Goal: Task Accomplishment & Management: Manage account settings

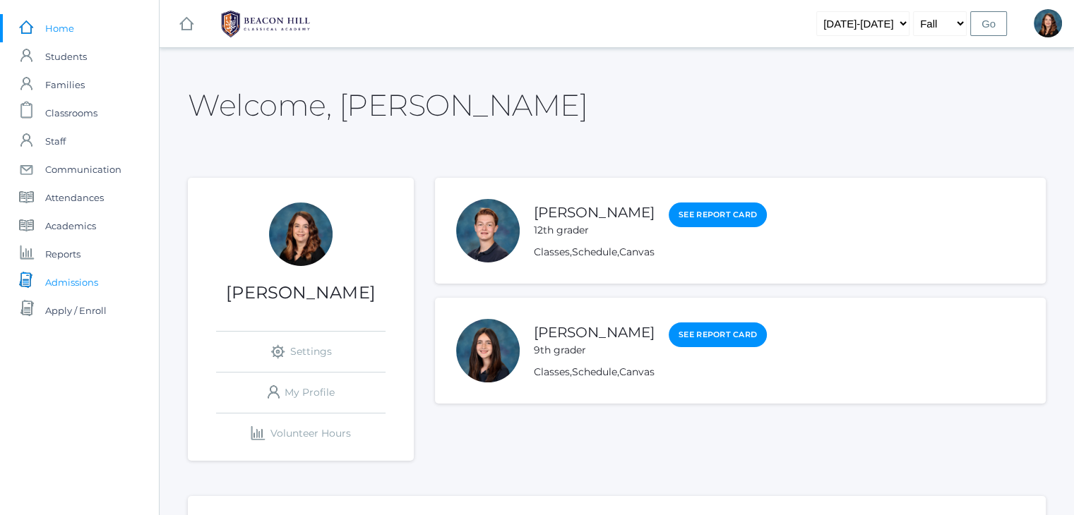
click at [58, 281] on span "Admissions" at bounding box center [71, 282] width 53 height 28
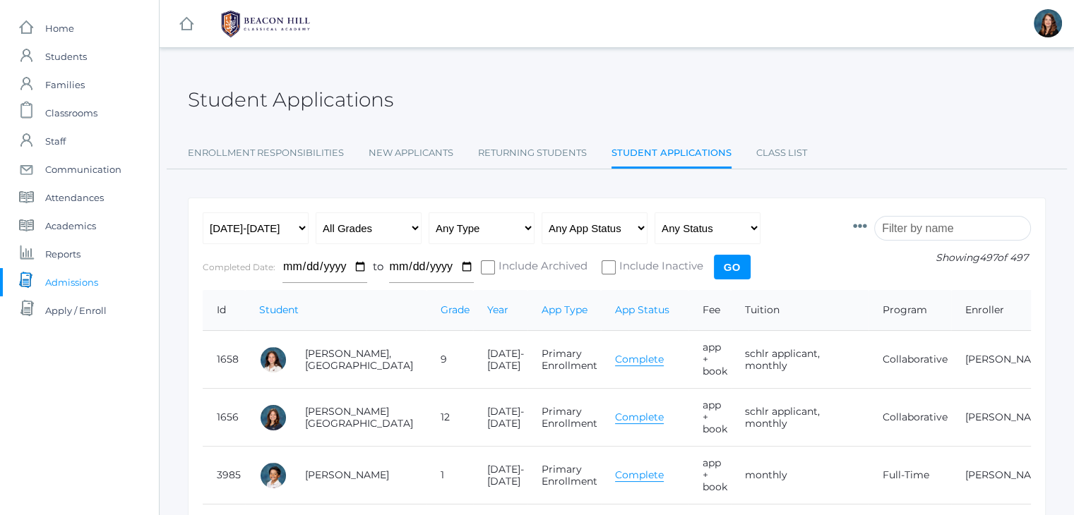
click at [913, 226] on input "search" at bounding box center [952, 228] width 157 height 25
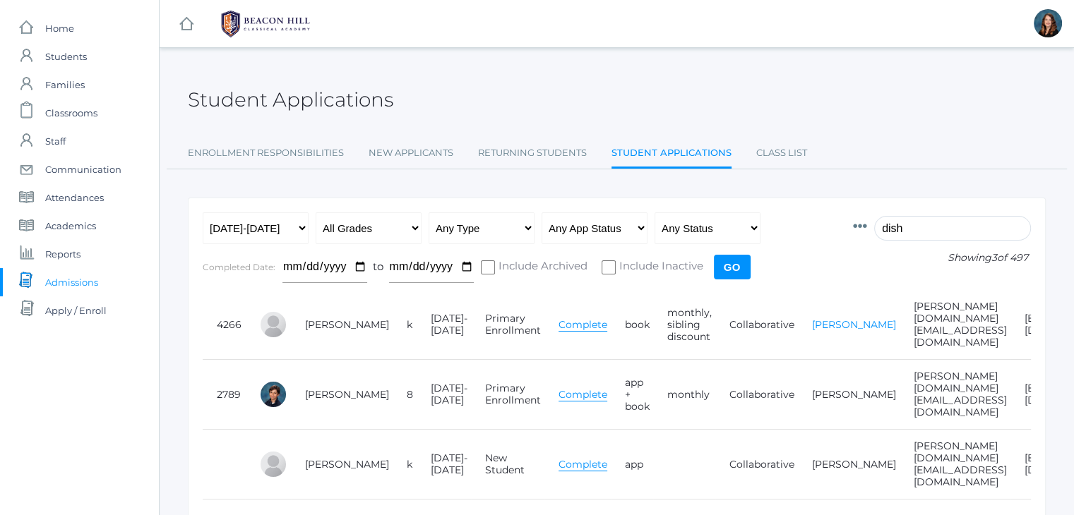
type input "dish"
click at [820, 320] on link "Peter Dishchekenian" at bounding box center [854, 324] width 84 height 13
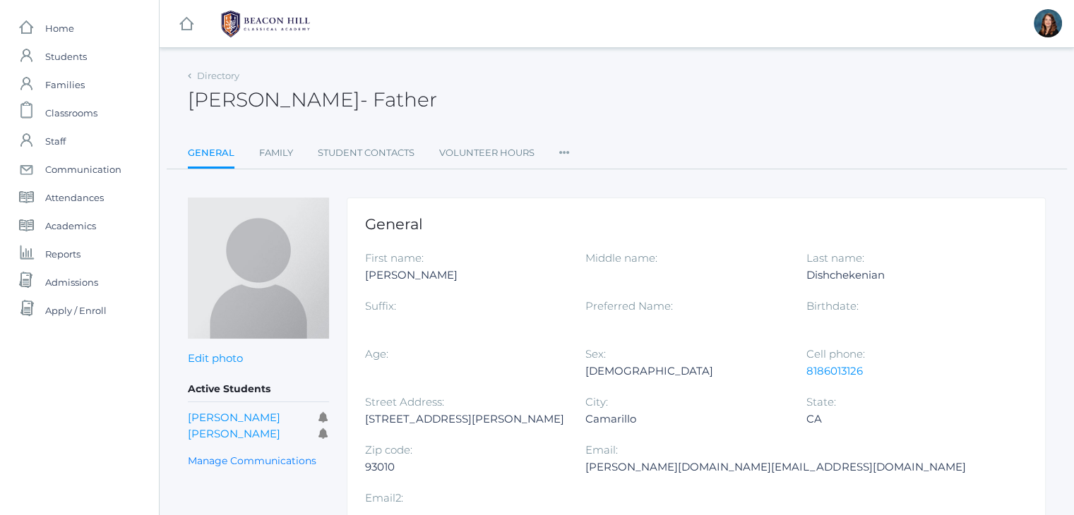
click at [566, 157] on icon at bounding box center [564, 148] width 11 height 19
click at [592, 205] on link "User Access" at bounding box center [615, 210] width 85 height 28
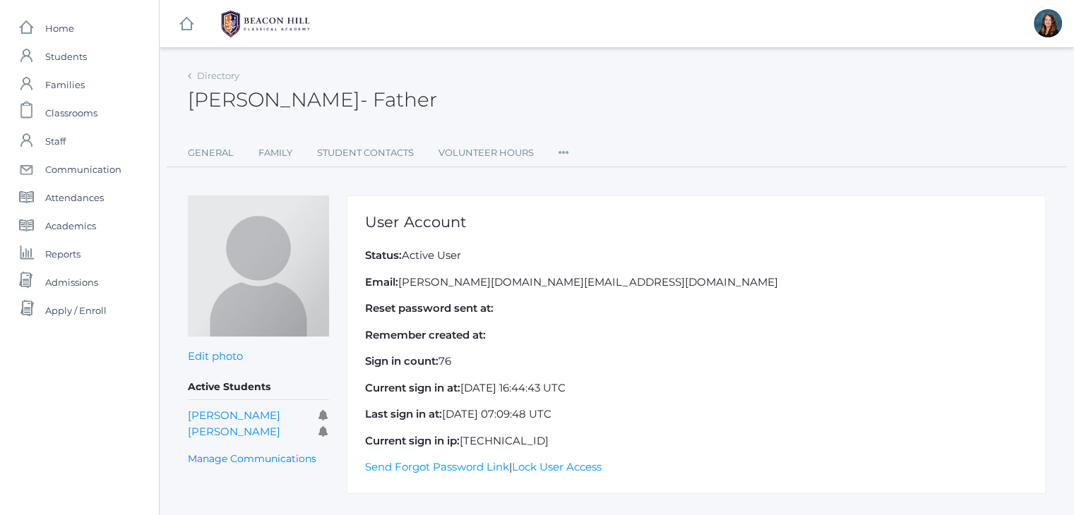
scroll to position [29, 0]
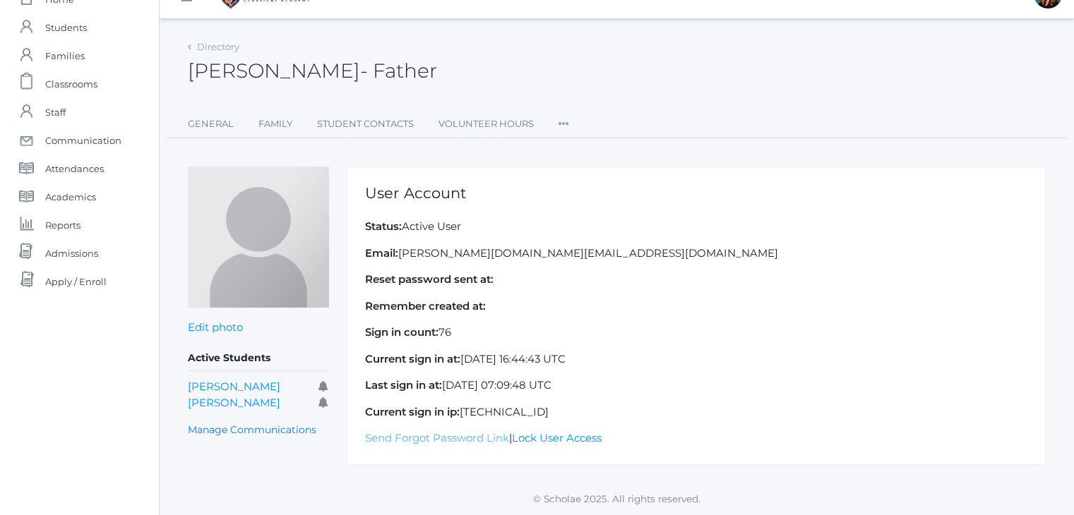
click at [428, 441] on link "Send Forgot Password Link" at bounding box center [437, 437] width 144 height 13
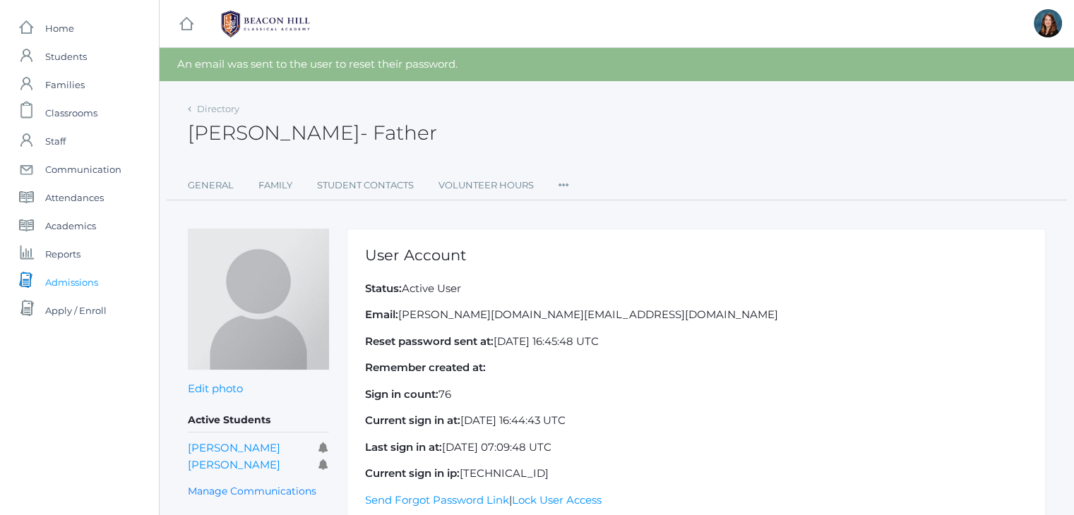
click at [93, 278] on span "Admissions" at bounding box center [71, 282] width 53 height 28
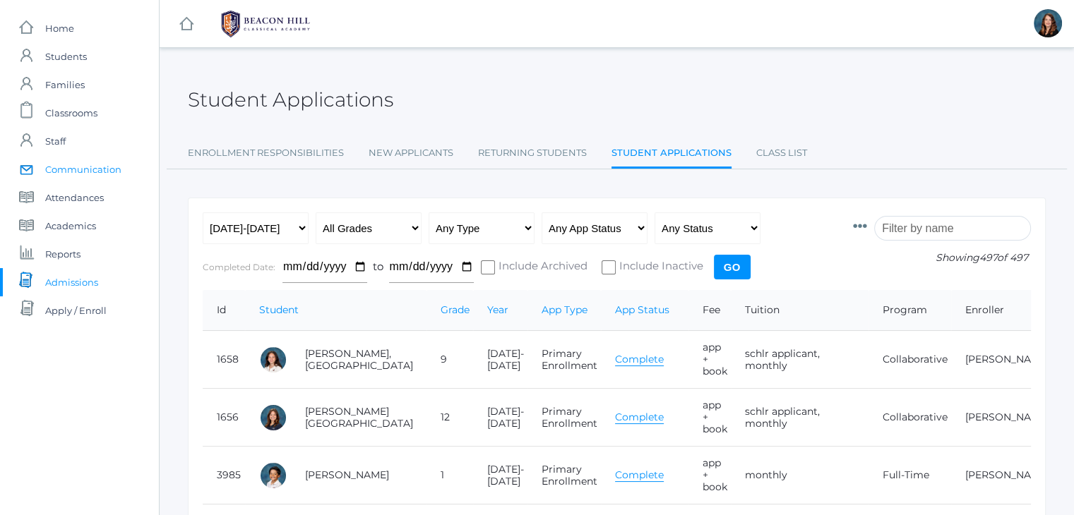
click at [113, 169] on span "Communication" at bounding box center [83, 169] width 76 height 28
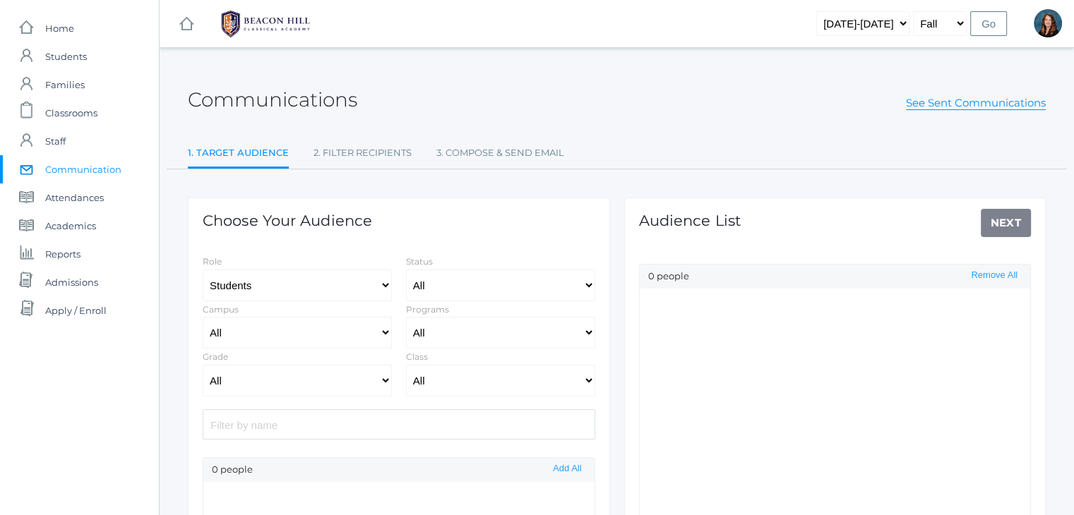
select select "Enrolled"
click at [90, 220] on span "Academics" at bounding box center [70, 226] width 51 height 28
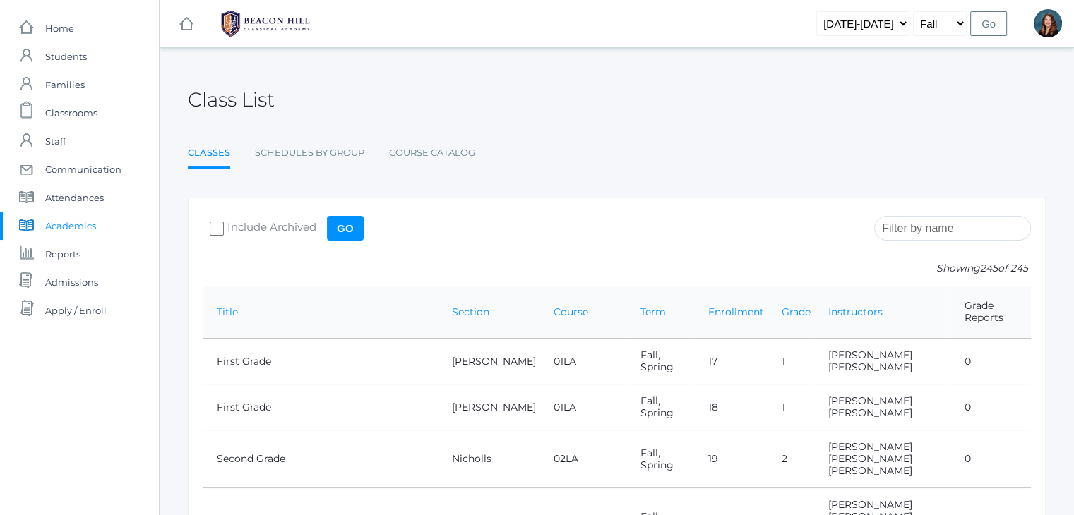
scroll to position [6588, 0]
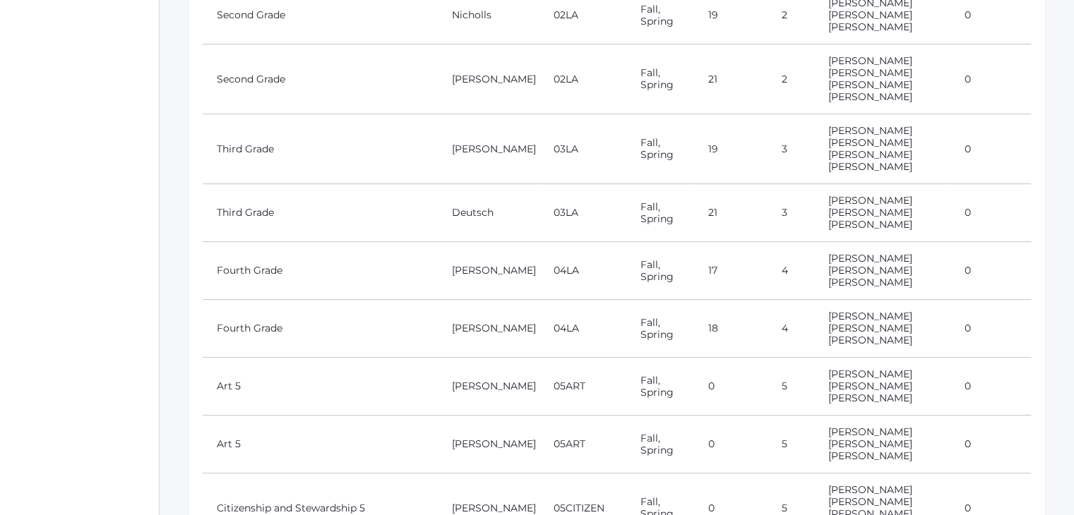
scroll to position [0, 0]
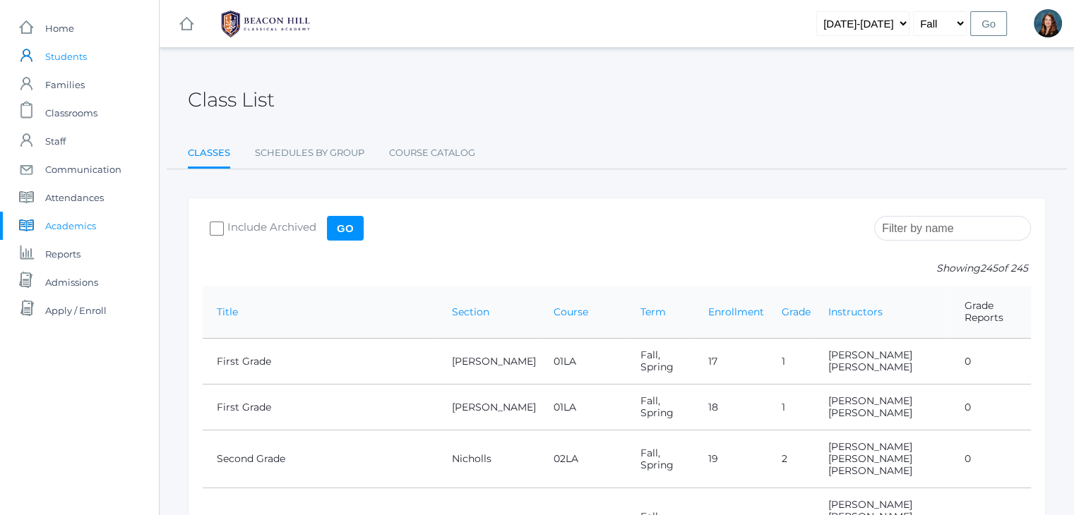
click at [85, 55] on span "Students" at bounding box center [66, 56] width 42 height 28
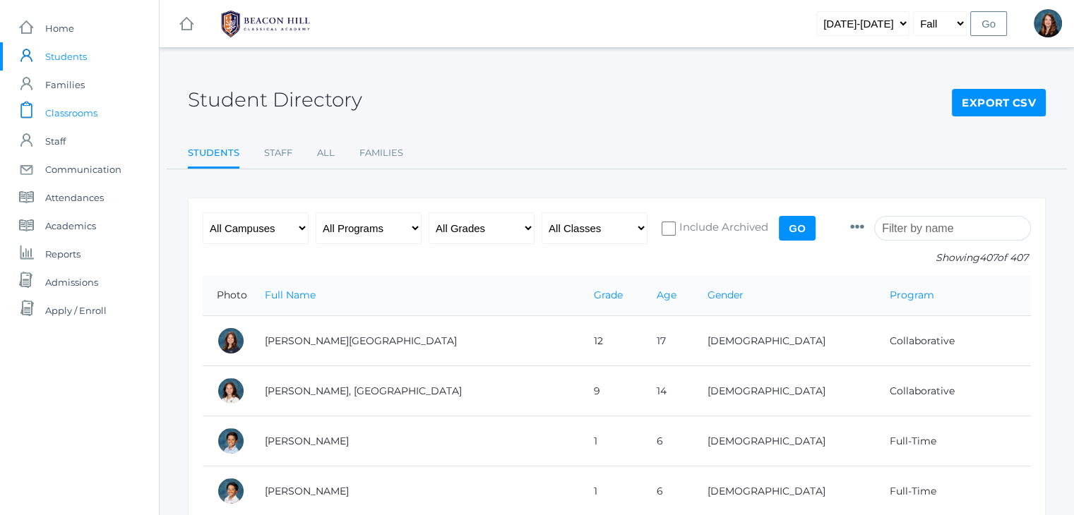
click at [69, 116] on span "Classrooms" at bounding box center [71, 113] width 52 height 28
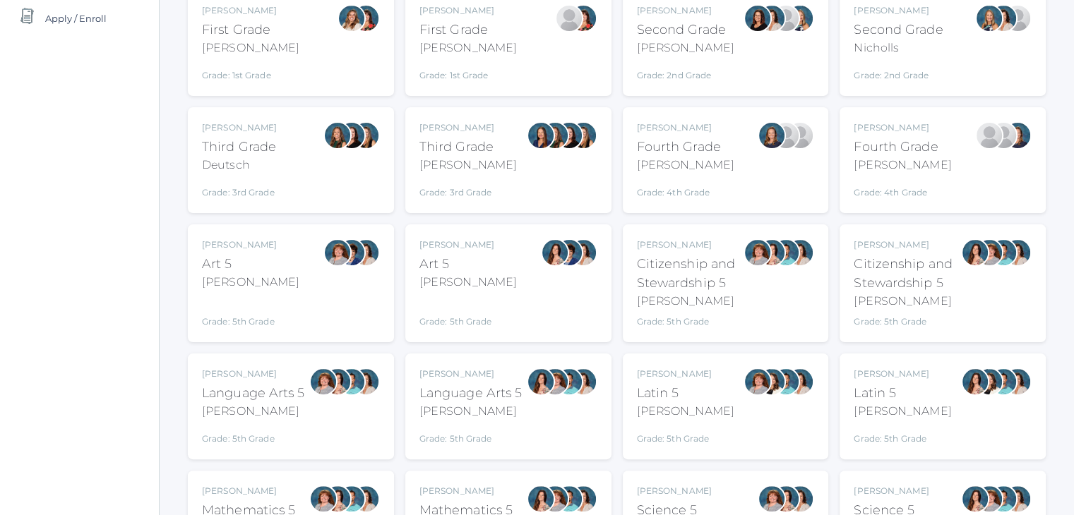
scroll to position [294, 0]
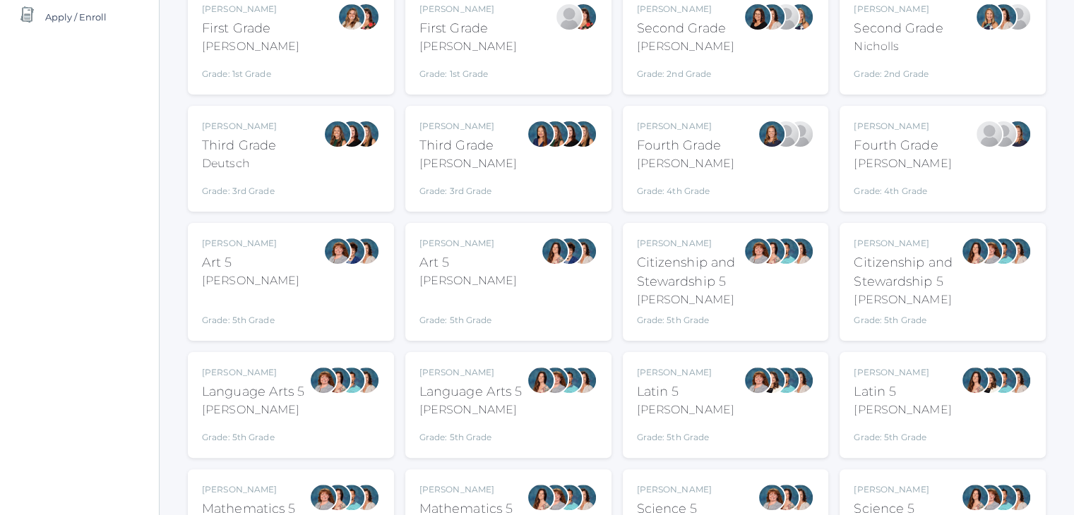
click at [236, 411] on div "Bence" at bounding box center [253, 410] width 103 height 17
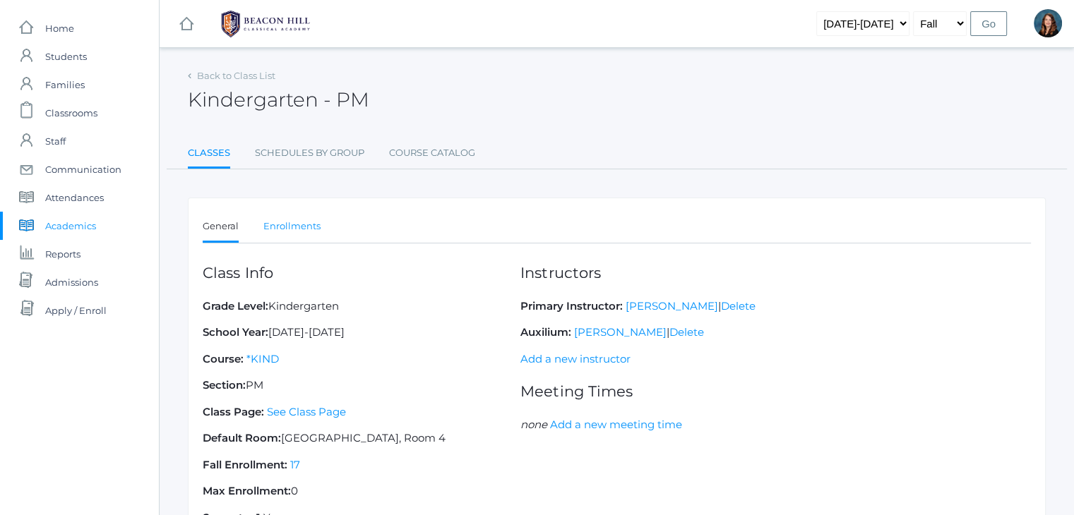
click at [284, 231] on link "Enrollments" at bounding box center [291, 226] width 57 height 28
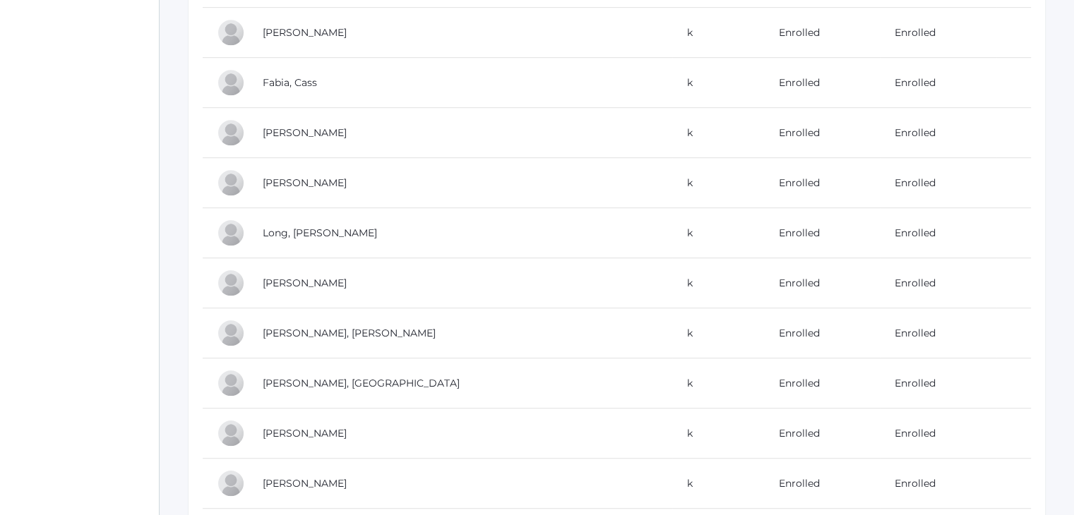
scroll to position [803, 0]
click at [373, 376] on td "[PERSON_NAME], [GEOGRAPHIC_DATA]" at bounding box center [460, 381] width 424 height 50
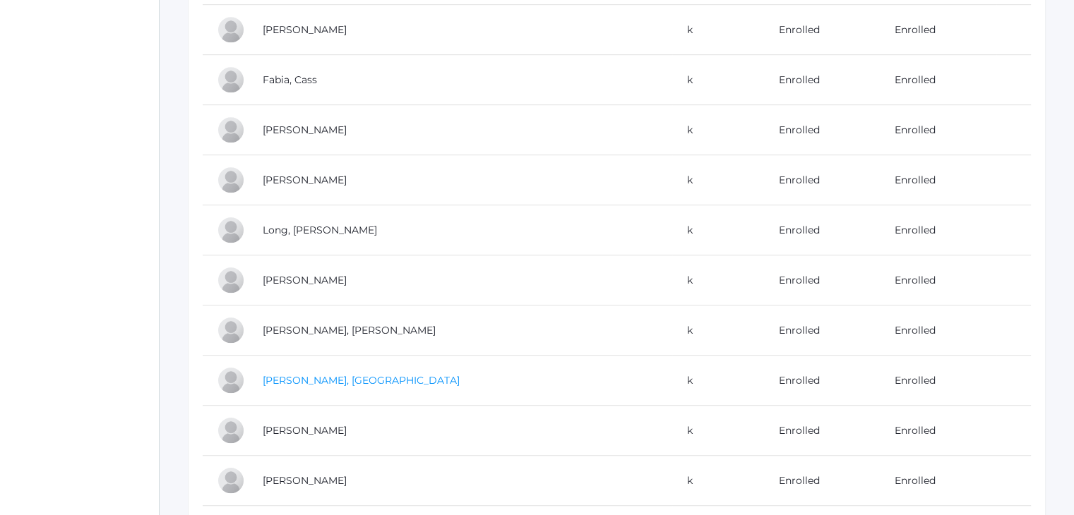
click at [313, 378] on link "[PERSON_NAME], [GEOGRAPHIC_DATA]" at bounding box center [361, 380] width 197 height 13
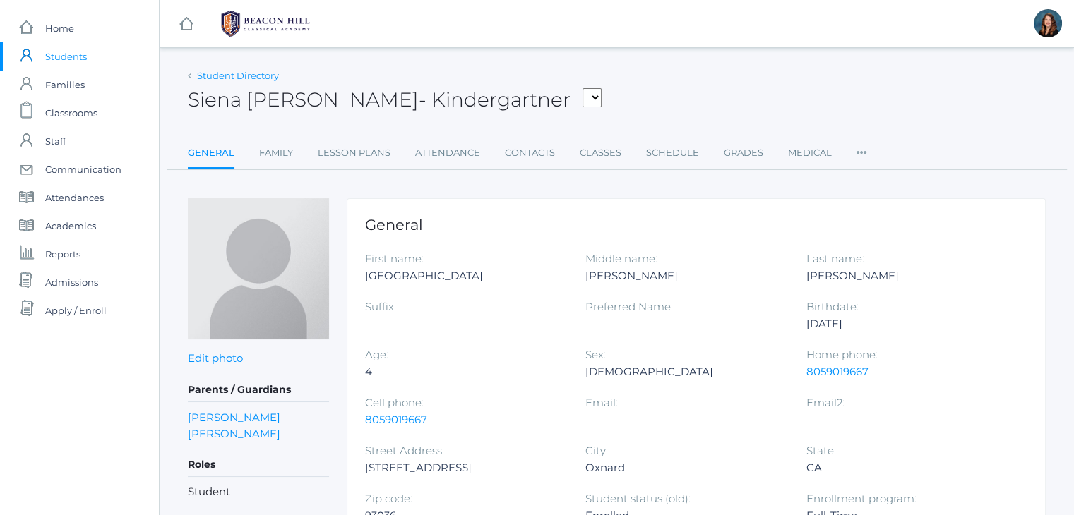
click at [248, 70] on link "Student Directory" at bounding box center [238, 75] width 82 height 11
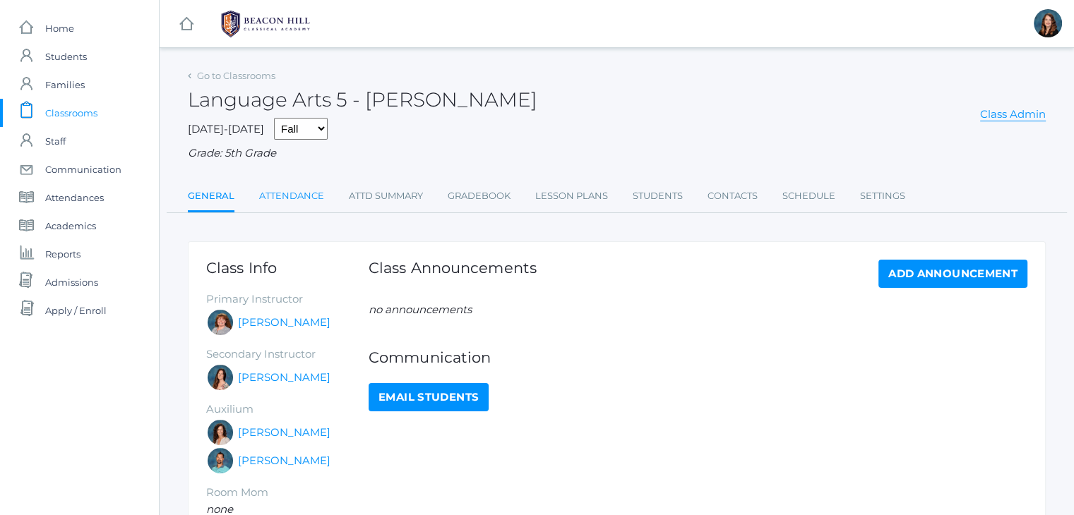
click at [299, 196] on link "Attendance" at bounding box center [291, 196] width 65 height 28
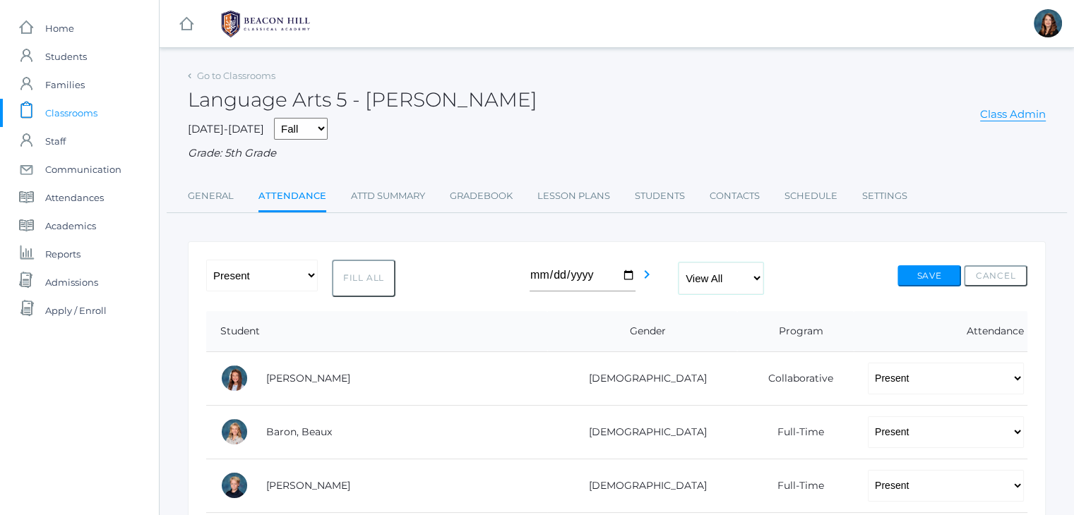
click at [754, 282] on select "View All Full-Time 4-Day Collaborative" at bounding box center [720, 279] width 85 height 32
select select "4-day collaborative"
click at [678, 263] on select "View All Full-Time 4-Day Collaborative" at bounding box center [720, 279] width 85 height 32
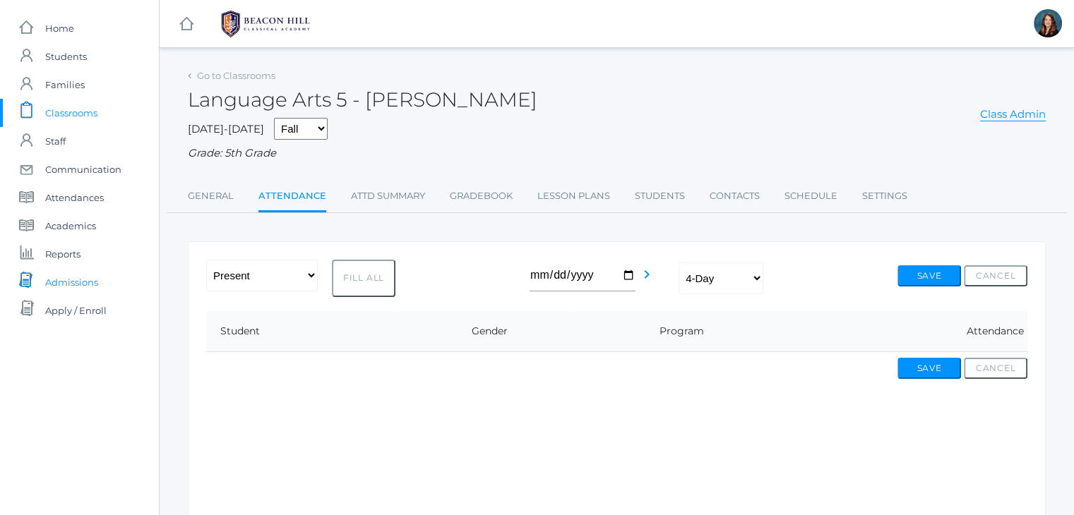
click at [99, 287] on link "icons/documents/document-stack Created with Sketch. Admissions" at bounding box center [79, 282] width 159 height 28
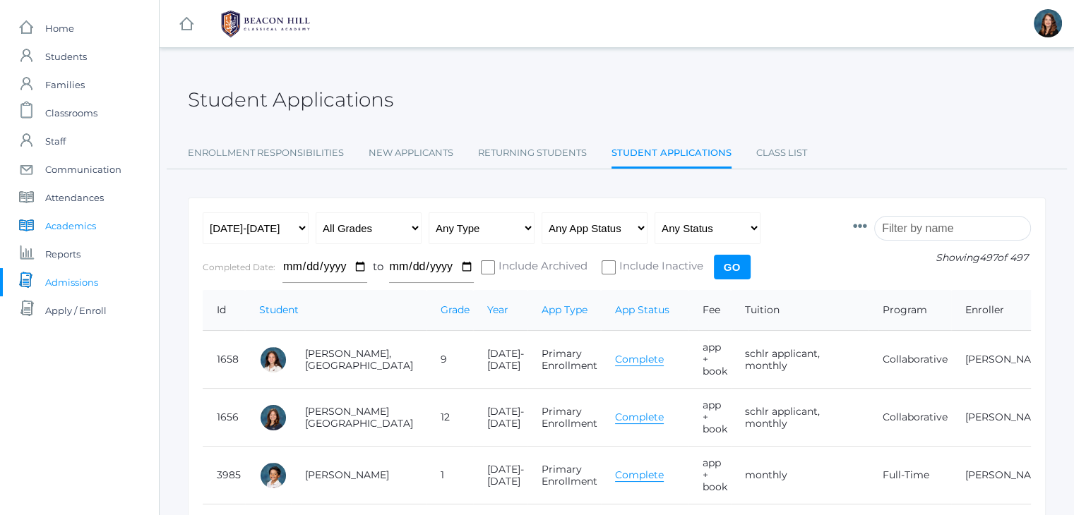
click at [83, 227] on span "Academics" at bounding box center [70, 226] width 51 height 28
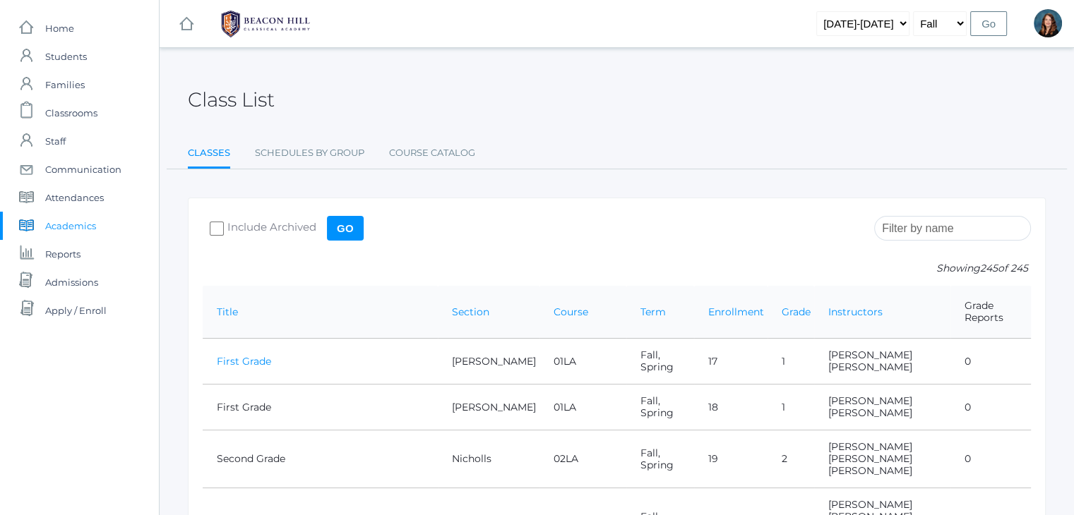
click at [244, 355] on link "First Grade" at bounding box center [244, 361] width 54 height 13
click at [86, 111] on span "Classrooms" at bounding box center [71, 113] width 52 height 28
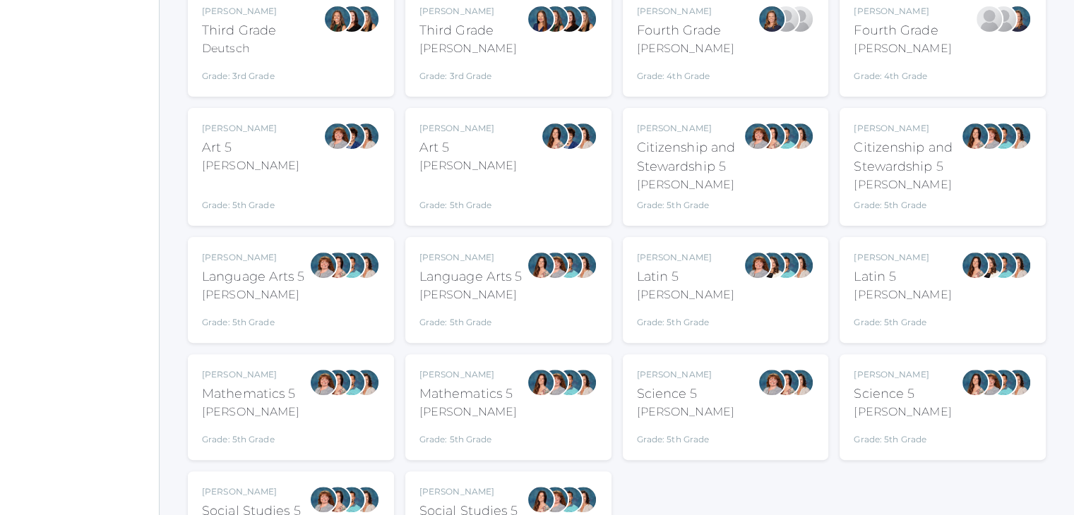
scroll to position [409, 0]
click at [277, 282] on div "Language Arts 5" at bounding box center [253, 276] width 103 height 19
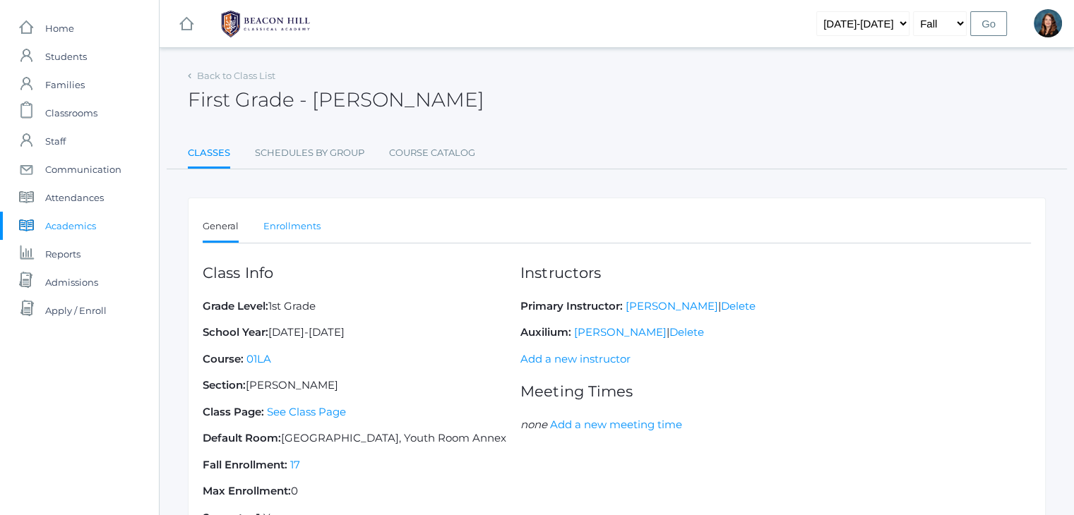
click at [292, 232] on link "Enrollments" at bounding box center [291, 226] width 57 height 28
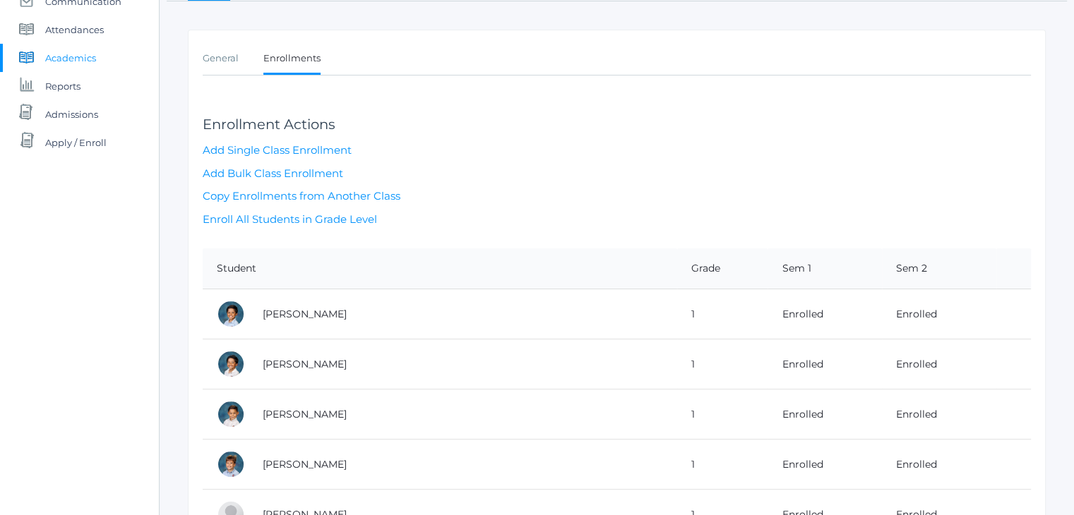
scroll to position [172, 0]
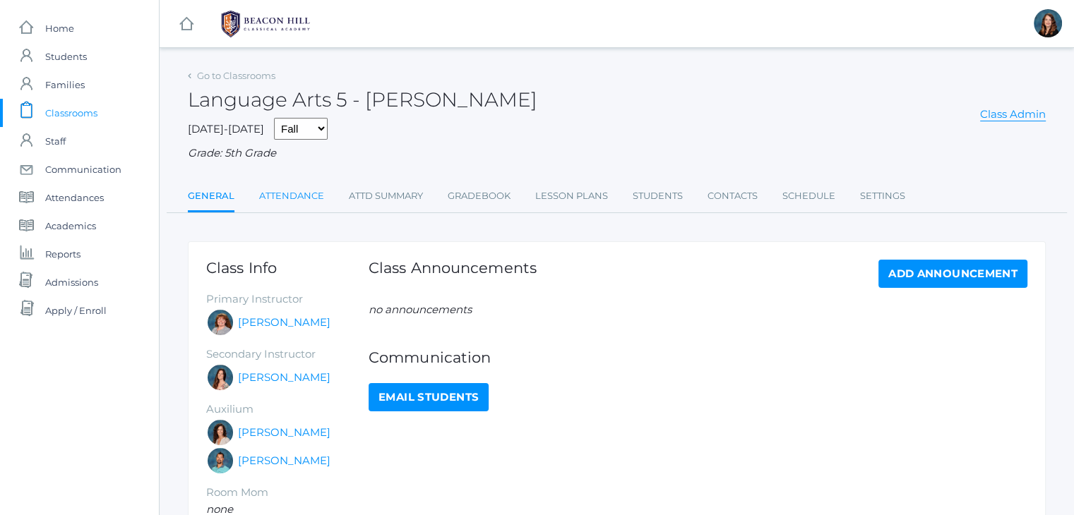
click at [296, 201] on link "Attendance" at bounding box center [291, 196] width 65 height 28
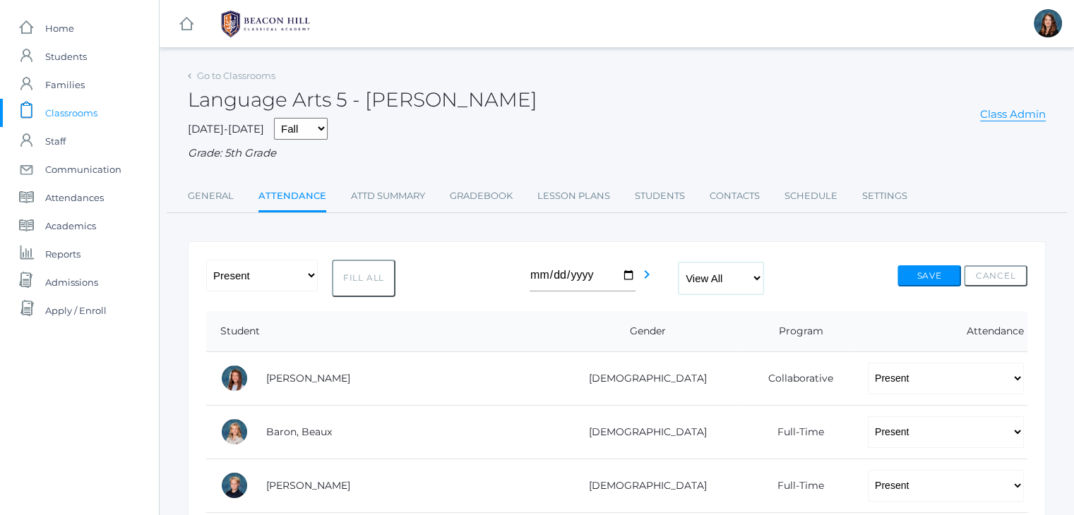
click at [755, 277] on select "View All Full-Time 4-Day Collaborative" at bounding box center [720, 279] width 85 height 32
select select "4-day collaborative"
click at [678, 263] on select "View All Full-Time 4-Day Collaborative" at bounding box center [720, 279] width 85 height 32
